Goal: Check status

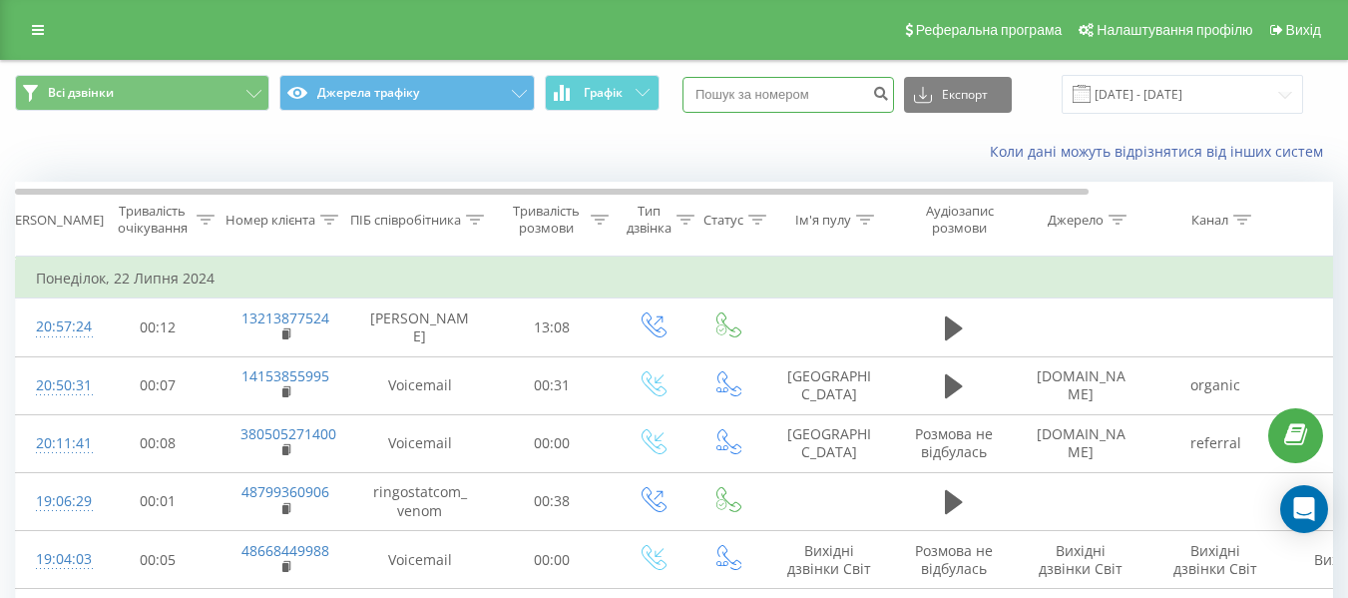
click at [795, 100] on input at bounding box center [788, 95] width 212 height 36
paste input "380960588338"
type input "380960588338"
click at [894, 93] on button "submit" at bounding box center [880, 95] width 27 height 36
